Goal: Information Seeking & Learning: Learn about a topic

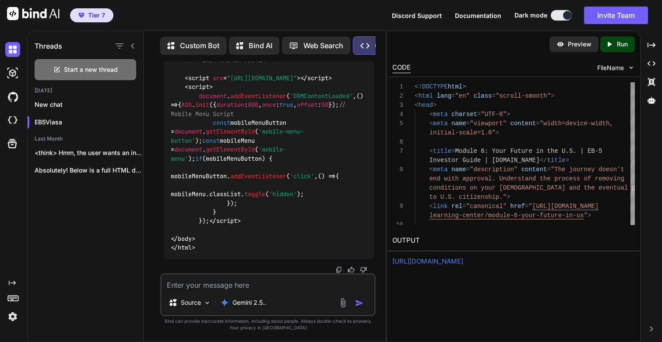
scroll to position [107502, 0]
click at [201, 286] on textarea at bounding box center [268, 283] width 213 height 16
paste textarea "<!-- What's Next Section -->"
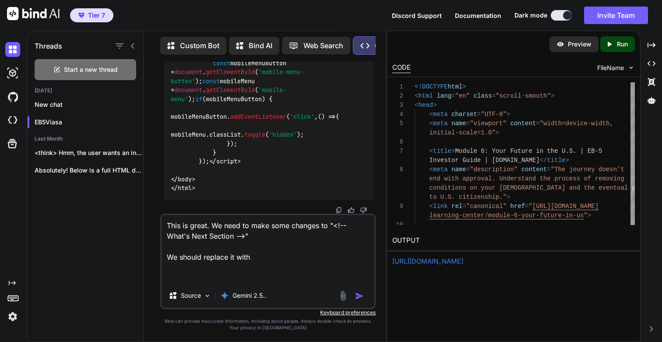
paste textarea "<!-- Call to Action Section --> <section class="bg-navy text-white"> <div class…"
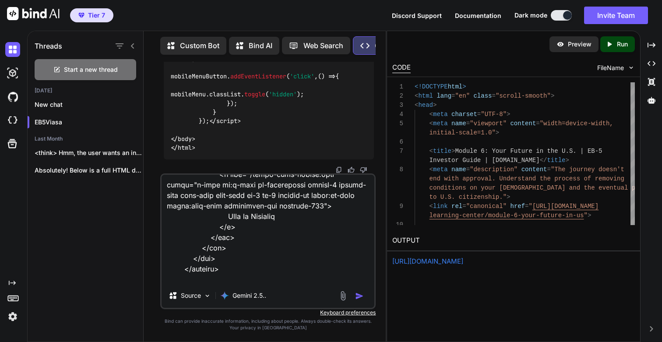
scroll to position [296, 0]
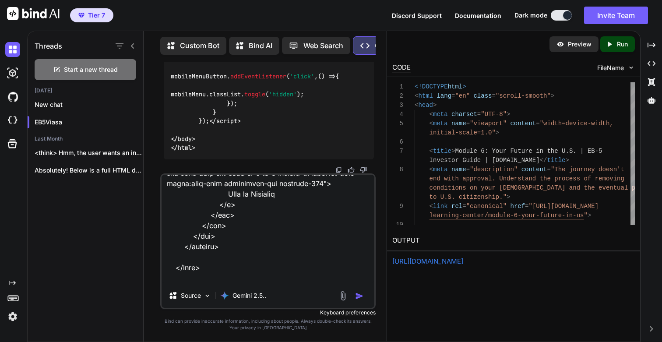
type textarea "This is great. We need to make some changes to "<!-- What's Next Section -->" W…"
click at [359, 293] on img "button" at bounding box center [359, 296] width 9 height 9
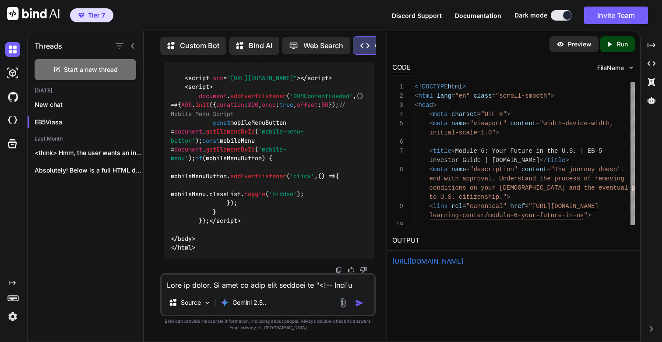
scroll to position [113258, 0]
click at [617, 46] on p "Run" at bounding box center [622, 44] width 11 height 9
click at [508, 257] on div "[URL][DOMAIN_NAME]" at bounding box center [513, 262] width 243 height 10
click at [463, 260] on link "[URL][DOMAIN_NAME]" at bounding box center [427, 261] width 71 height 8
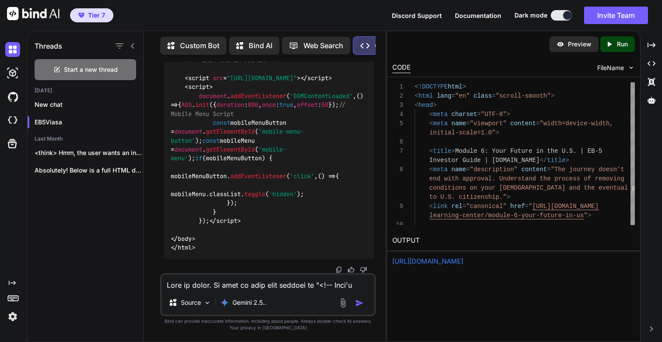
click at [194, 287] on textarea at bounding box center [268, 283] width 213 height 16
type textarea "This is great. Lets go deep dive into Module 6"
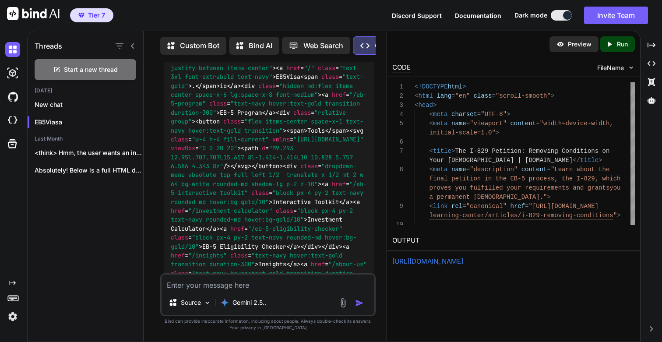
scroll to position [118930, 0]
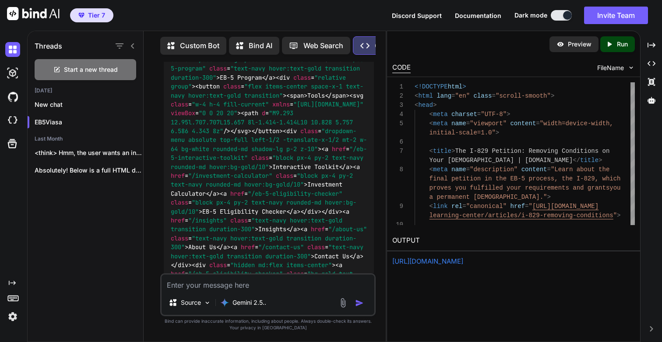
click at [615, 45] on icon "Created with Pixso." at bounding box center [611, 44] width 11 height 8
click at [449, 259] on link "[URL][DOMAIN_NAME]" at bounding box center [427, 261] width 71 height 8
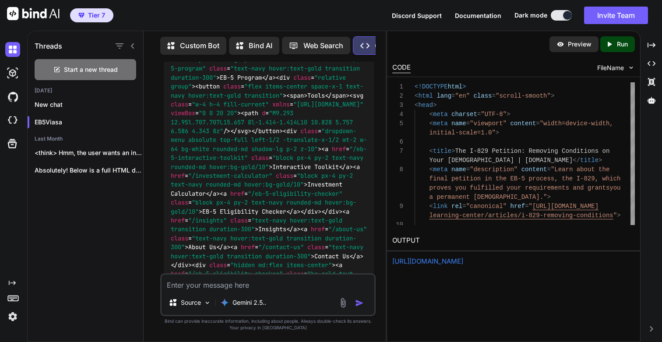
drag, startPoint x: 187, startPoint y: 170, endPoint x: 176, endPoint y: 179, distance: 14.0
copy code "learning-center/articles/i-829-removing-conditions"
drag, startPoint x: 199, startPoint y: 123, endPoint x: 325, endPoint y: 125, distance: 126.2
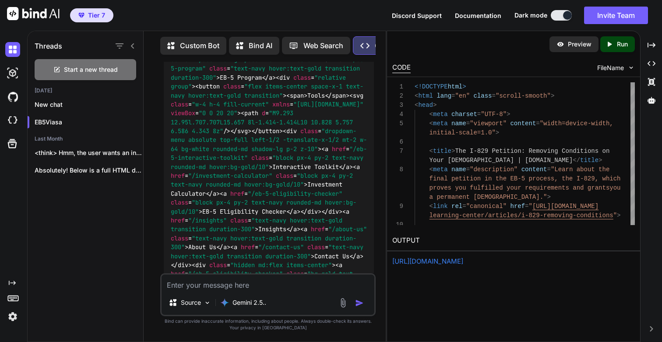
copy h3 "The I-829 Petition: Removing Conditions"
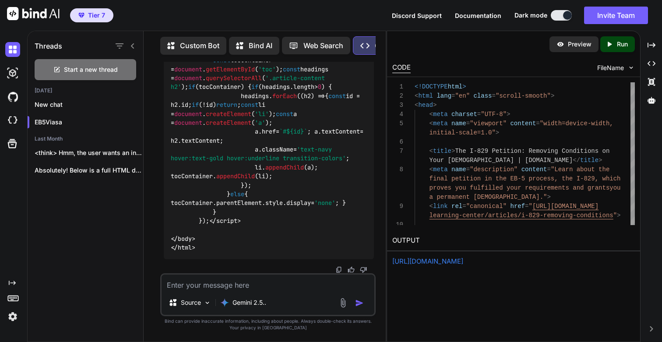
scroll to position [123298, 0]
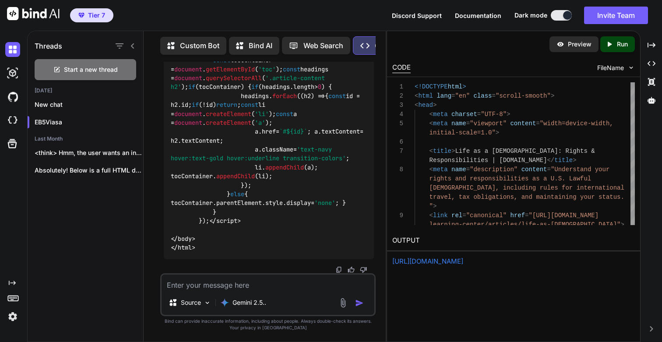
click at [629, 44] on div "Created with Pixso. Run" at bounding box center [617, 44] width 35 height 16
click at [436, 262] on link "[URL][DOMAIN_NAME]" at bounding box center [427, 261] width 71 height 8
drag, startPoint x: 187, startPoint y: 142, endPoint x: 176, endPoint y: 153, distance: 15.8
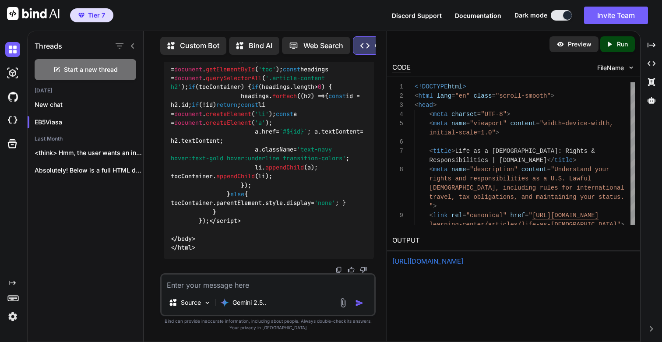
copy code "learning-center/articles/life-as-[DEMOGRAPHIC_DATA]"
drag, startPoint x: 200, startPoint y: 95, endPoint x: 287, endPoint y: 93, distance: 87.2
copy h3 "Life as a [DEMOGRAPHIC_DATA]"
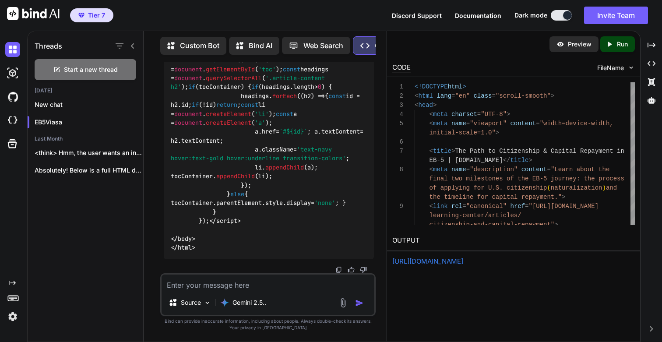
click at [625, 45] on p "Run" at bounding box center [622, 44] width 11 height 9
click at [440, 263] on link "[URL][DOMAIN_NAME]" at bounding box center [427, 261] width 71 height 8
drag, startPoint x: 187, startPoint y: 142, endPoint x: 207, endPoint y: 148, distance: 20.2
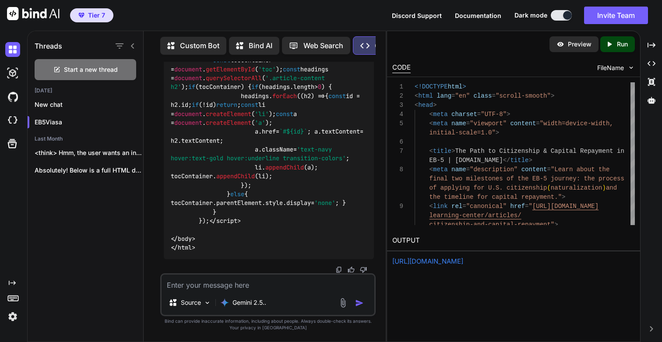
copy code "learning-center/articles/citizenship-and-capital-repayment"
drag, startPoint x: 200, startPoint y: 95, endPoint x: 304, endPoint y: 96, distance: 103.8
copy h3 "Citizenship & Capital Repayment"
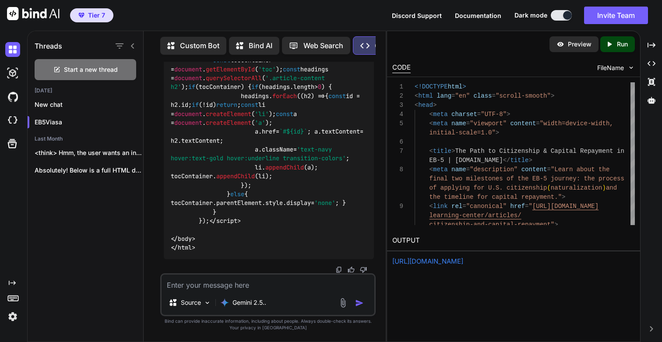
scroll to position [127799, 0]
